Goal: Task Accomplishment & Management: Manage account settings

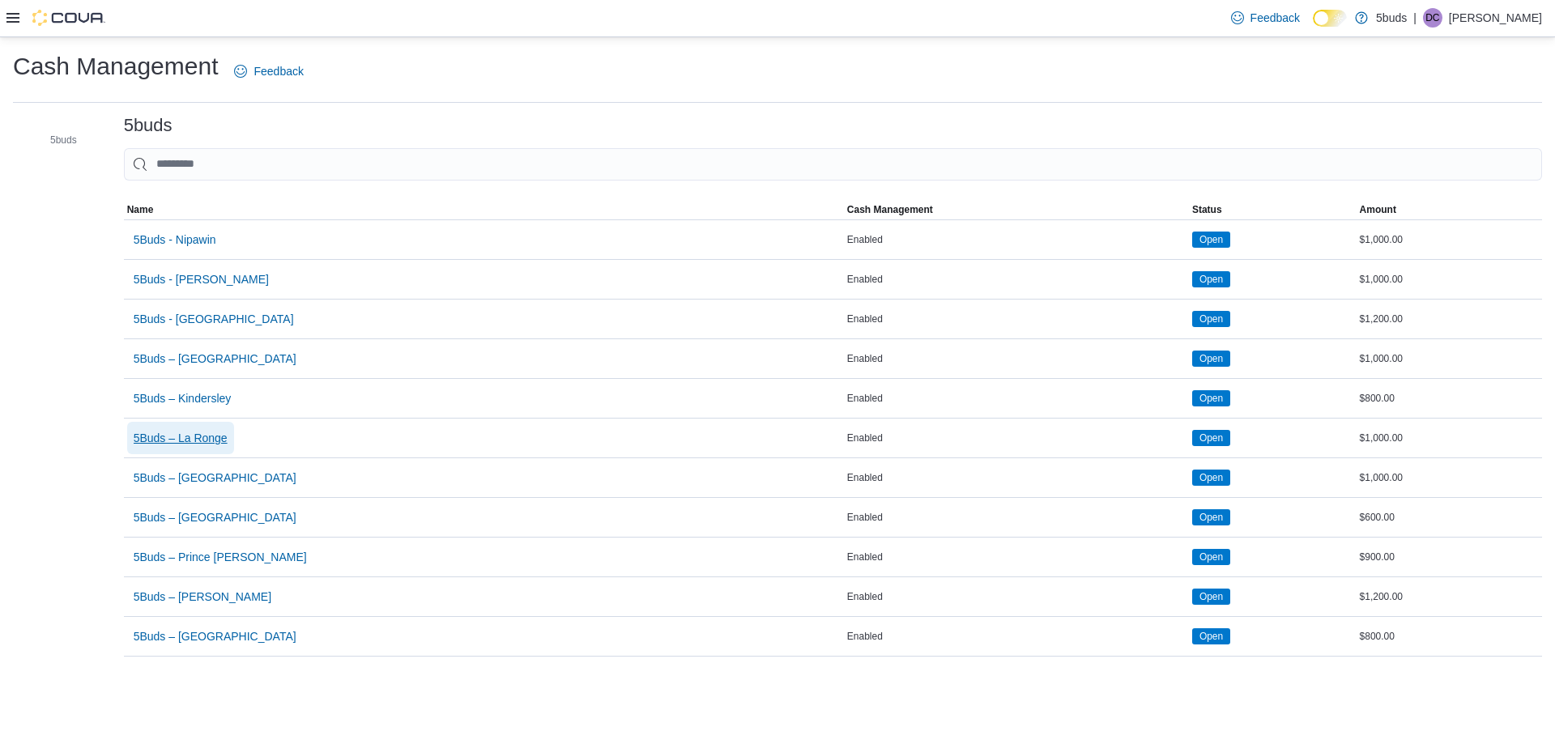
click at [194, 428] on span "5Buds – La Ronge" at bounding box center [181, 438] width 94 height 32
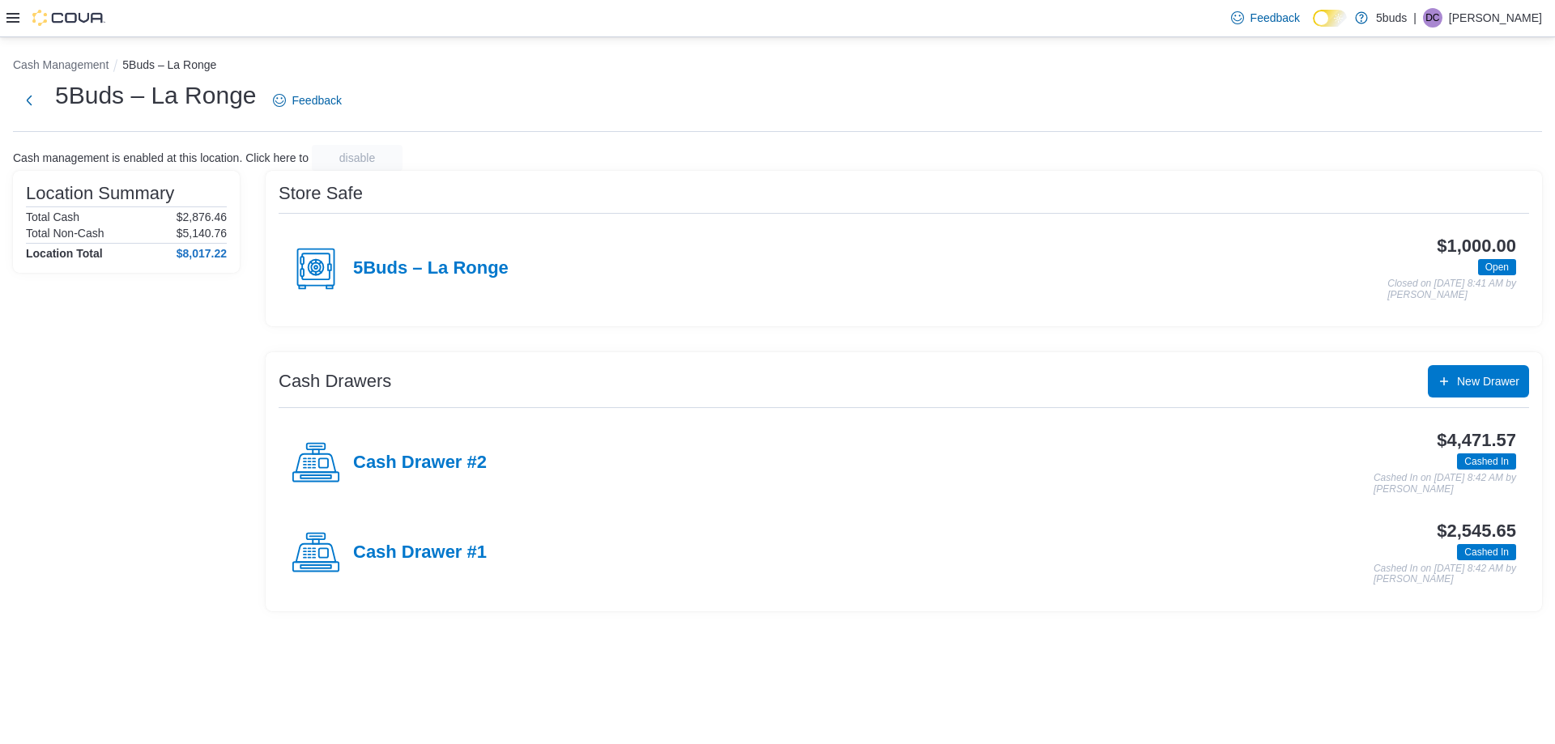
click at [1442, 21] on div "DC" at bounding box center [1432, 17] width 19 height 19
click at [1436, 155] on span "Sign Out" at bounding box center [1438, 158] width 44 height 16
